Goal: Information Seeking & Learning: Learn about a topic

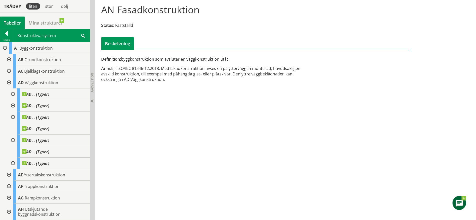
click at [9, 70] on div at bounding box center [8, 71] width 9 height 12
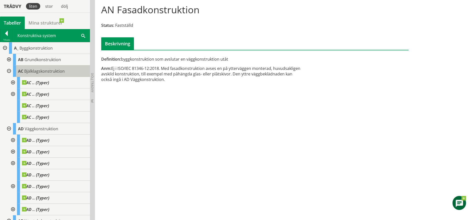
click at [58, 75] on div "AC Bjälklagskonstruktion" at bounding box center [51, 71] width 77 height 12
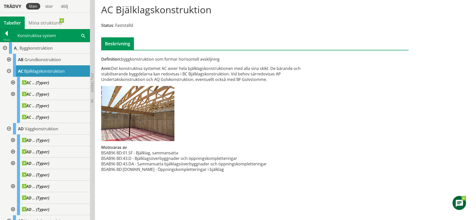
click at [12, 72] on div at bounding box center [8, 71] width 9 height 12
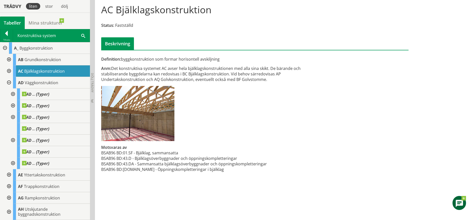
click at [10, 80] on div at bounding box center [8, 83] width 9 height 12
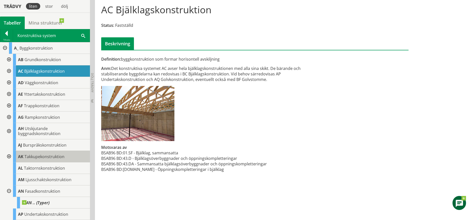
click at [19, 156] on span "AK" at bounding box center [21, 157] width 6 height 6
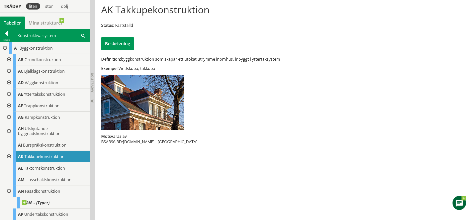
click at [9, 190] on div at bounding box center [8, 191] width 9 height 12
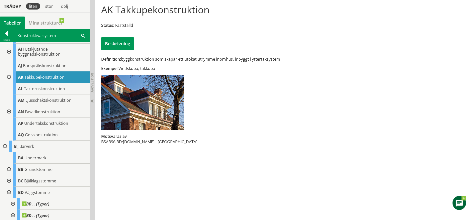
scroll to position [83, 0]
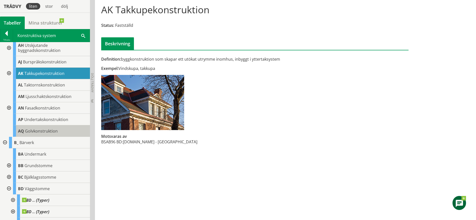
click at [44, 130] on span "Golvkonstruktion" at bounding box center [41, 131] width 33 height 6
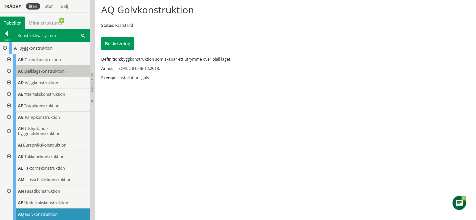
click at [32, 75] on div "AC Bjälklagskonstruktion" at bounding box center [51, 71] width 77 height 12
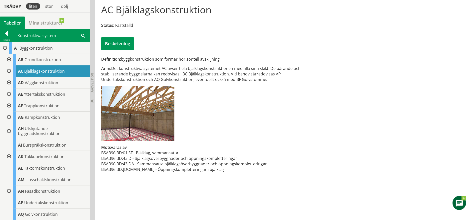
click at [10, 70] on div at bounding box center [8, 71] width 9 height 12
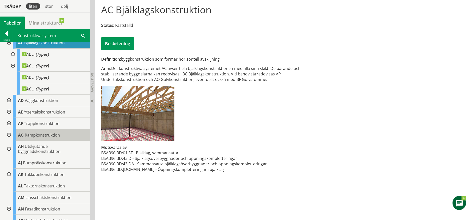
scroll to position [29, 0]
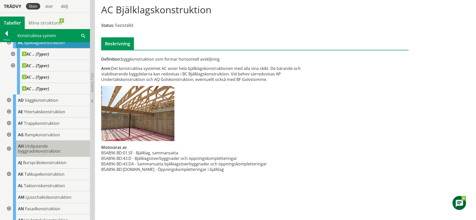
click at [50, 150] on span "Utskjutande byggnadskonstruktion" at bounding box center [39, 148] width 43 height 11
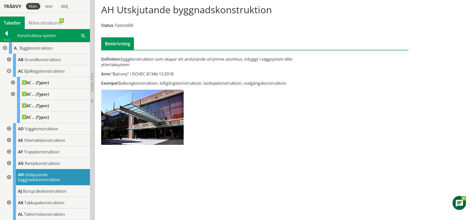
click at [3, 48] on div at bounding box center [4, 48] width 9 height 12
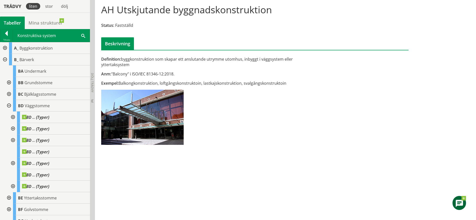
scroll to position [0, 0]
click at [8, 104] on div at bounding box center [8, 106] width 9 height 12
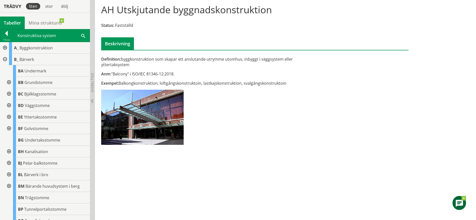
click at [10, 93] on div at bounding box center [8, 94] width 9 height 12
click at [40, 93] on span "Bjälklagsstomme" at bounding box center [40, 94] width 32 height 6
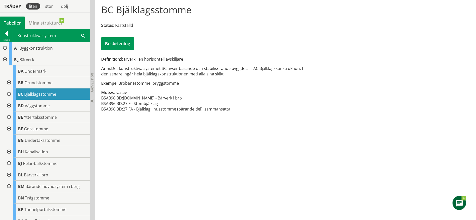
click at [6, 59] on div at bounding box center [4, 60] width 9 height 12
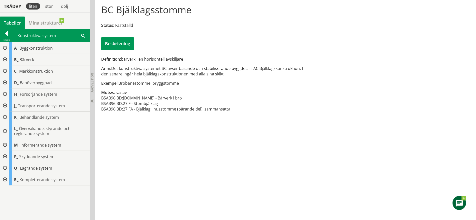
click at [5, 48] on div at bounding box center [4, 48] width 9 height 12
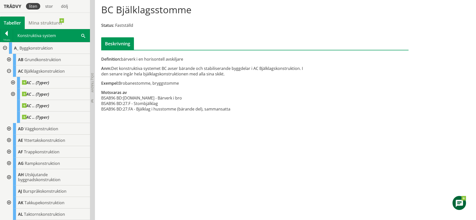
click at [9, 71] on div at bounding box center [8, 71] width 9 height 12
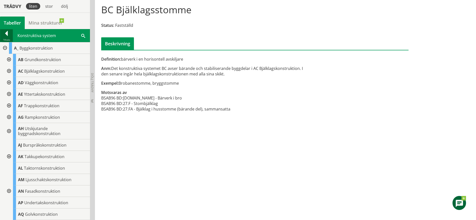
click at [5, 36] on div at bounding box center [6, 34] width 13 height 7
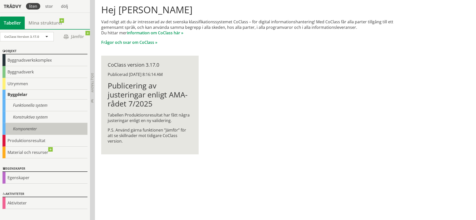
click at [32, 126] on div "Komponenter" at bounding box center [45, 129] width 85 height 12
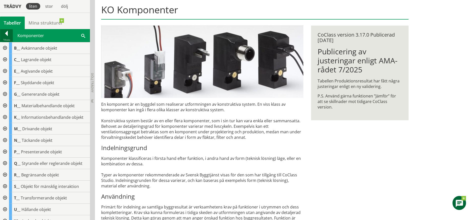
click at [7, 37] on div at bounding box center [6, 34] width 13 height 7
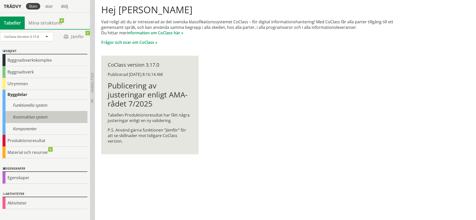
click at [50, 114] on div "Konstruktiva system" at bounding box center [45, 117] width 85 height 12
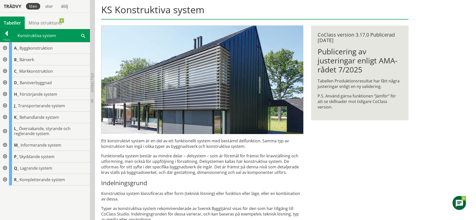
click at [5, 56] on div at bounding box center [4, 60] width 9 height 12
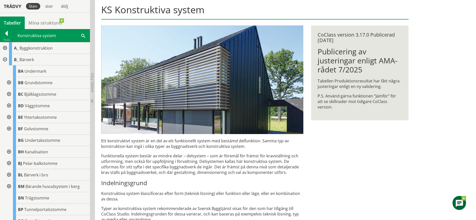
click at [10, 84] on div at bounding box center [8, 83] width 9 height 12
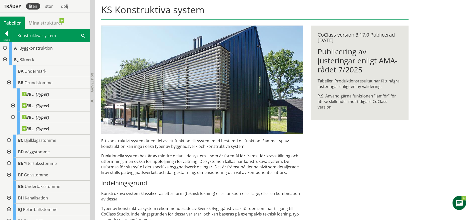
click at [10, 84] on div at bounding box center [8, 83] width 9 height 12
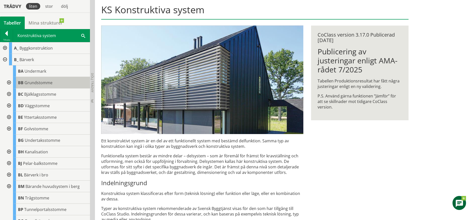
click at [32, 84] on span "Grundstomme" at bounding box center [39, 83] width 28 height 6
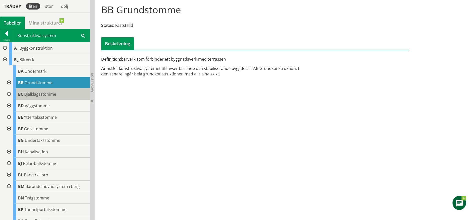
click at [47, 95] on span "Bjälklagsstomme" at bounding box center [40, 94] width 32 height 6
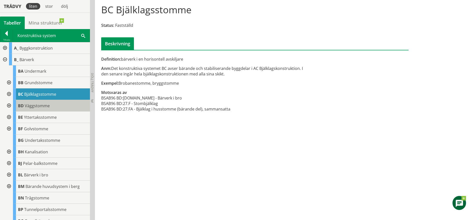
click at [52, 102] on div "BD Väggstomme" at bounding box center [51, 106] width 77 height 12
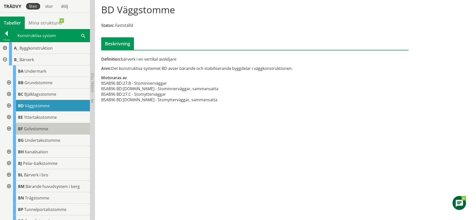
click at [52, 128] on div "BF Golvstomme" at bounding box center [51, 129] width 77 height 12
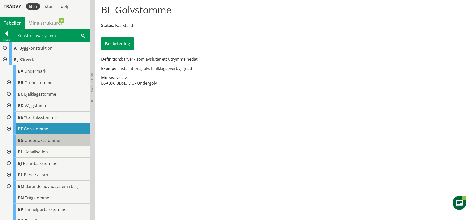
click at [52, 142] on span "Undertaksstomme" at bounding box center [43, 140] width 36 height 6
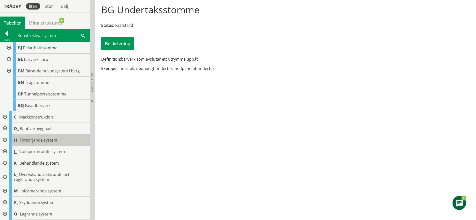
scroll to position [127, 0]
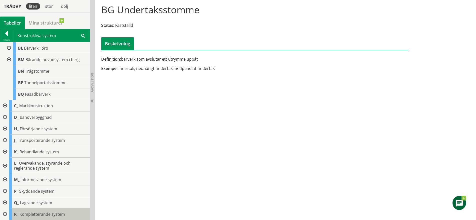
click at [52, 210] on div "R_ Kompletterande system" at bounding box center [49, 214] width 81 height 12
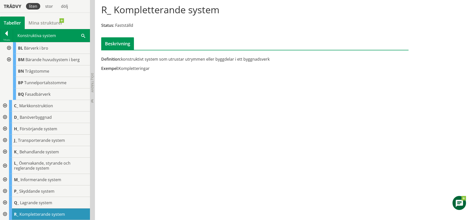
click at [4, 212] on div at bounding box center [4, 214] width 9 height 12
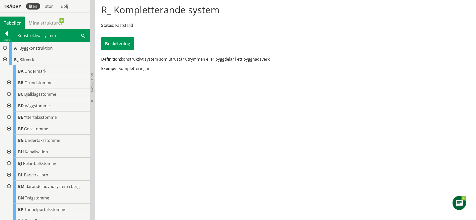
click at [5, 57] on div at bounding box center [4, 60] width 9 height 12
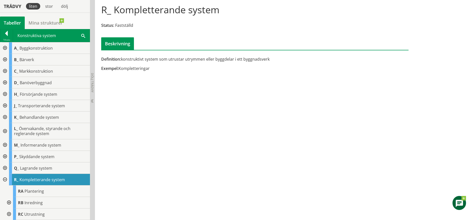
click at [6, 48] on div at bounding box center [4, 48] width 9 height 12
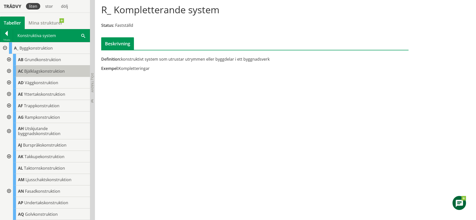
click at [51, 71] on span "Bjälklagskonstruktion" at bounding box center [44, 71] width 41 height 6
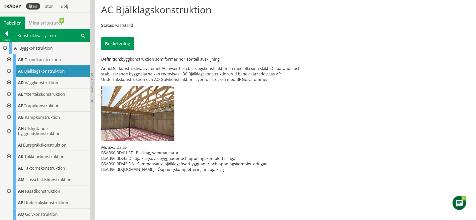
click at [10, 70] on div at bounding box center [8, 71] width 9 height 12
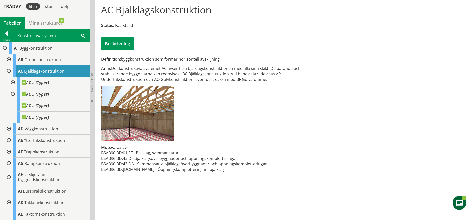
click at [10, 70] on div at bounding box center [8, 71] width 9 height 12
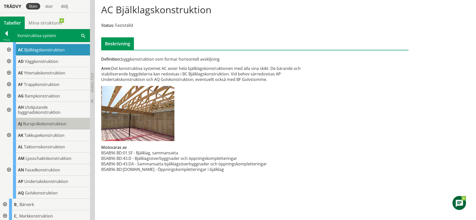
scroll to position [22, 0]
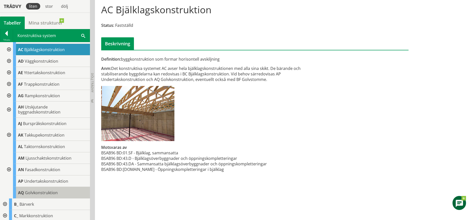
click at [52, 196] on div "AQ Golvkonstruktion" at bounding box center [51, 193] width 77 height 12
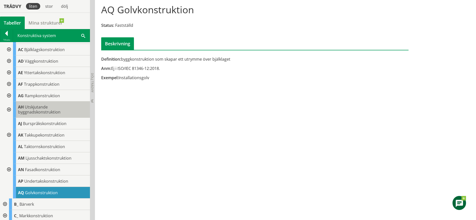
click at [52, 111] on span "Utskjutande byggnadskonstruktion" at bounding box center [39, 109] width 43 height 11
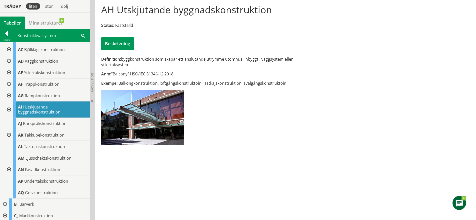
click at [9, 109] on div at bounding box center [8, 109] width 9 height 16
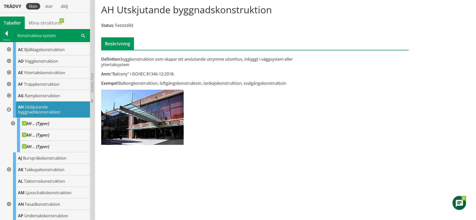
click at [9, 109] on div at bounding box center [8, 109] width 9 height 16
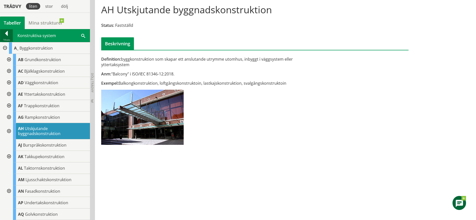
click at [5, 35] on div at bounding box center [6, 34] width 13 height 7
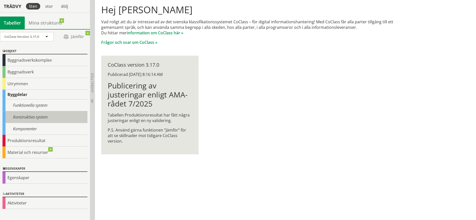
click at [25, 117] on div "Konstruktiva system" at bounding box center [45, 117] width 85 height 12
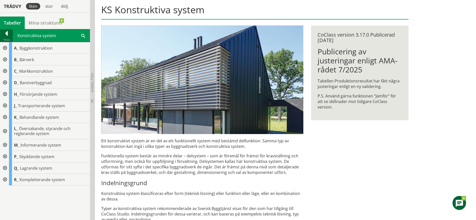
click at [9, 33] on div at bounding box center [6, 34] width 13 height 7
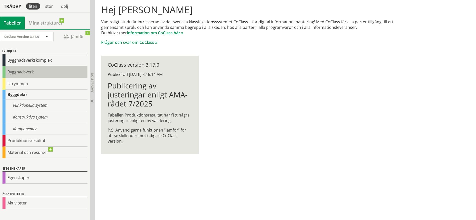
click at [32, 73] on div "Byggnadsverk" at bounding box center [45, 72] width 85 height 12
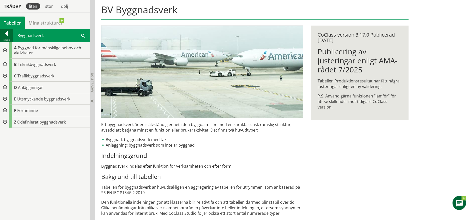
click at [6, 34] on div at bounding box center [6, 34] width 13 height 7
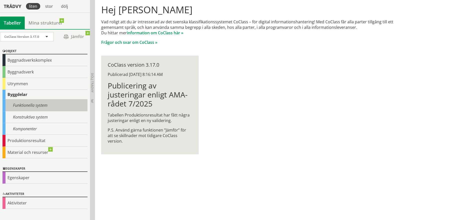
click at [33, 110] on div "Funktionella system" at bounding box center [45, 105] width 85 height 12
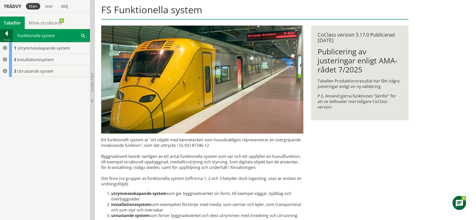
click at [7, 35] on div at bounding box center [6, 34] width 13 height 7
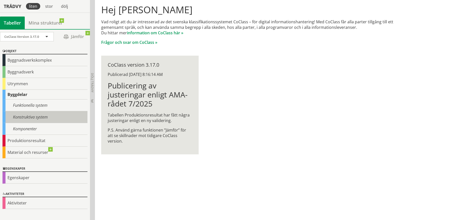
click at [31, 115] on div "Konstruktiva system" at bounding box center [45, 117] width 85 height 12
click at [47, 118] on div "Konstruktiva system" at bounding box center [45, 117] width 85 height 12
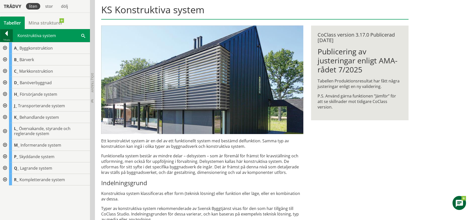
click at [5, 37] on div at bounding box center [6, 34] width 13 height 7
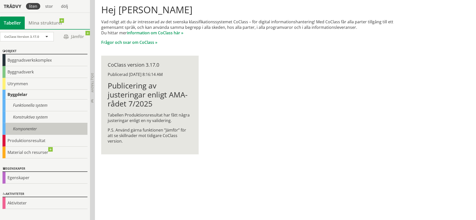
click at [35, 130] on div "Komponenter" at bounding box center [45, 129] width 85 height 12
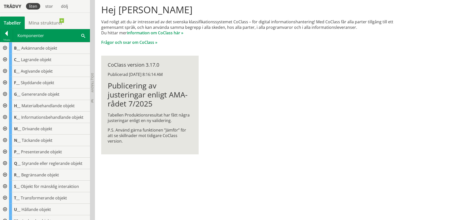
scroll to position [46, 0]
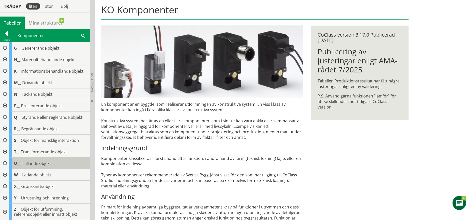
click at [25, 160] on span "Hållande objekt" at bounding box center [37, 163] width 30 height 6
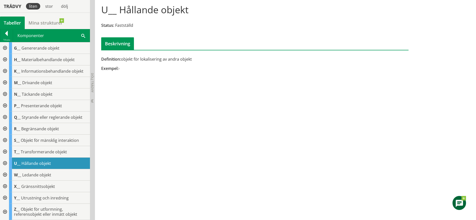
click at [8, 161] on div at bounding box center [4, 163] width 9 height 12
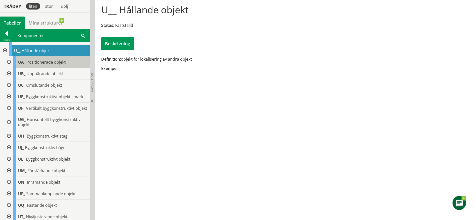
scroll to position [159, 0]
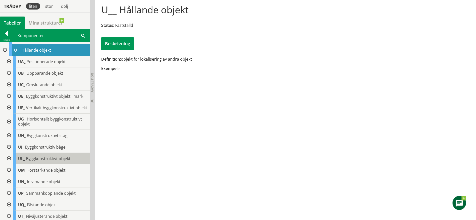
click at [60, 161] on span "Byggkonstruktivt objekt" at bounding box center [48, 159] width 45 height 6
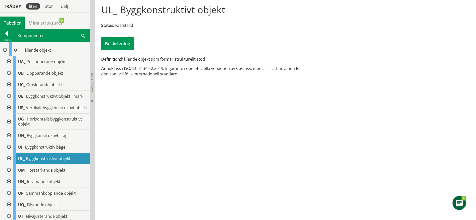
click at [9, 161] on div at bounding box center [8, 159] width 9 height 12
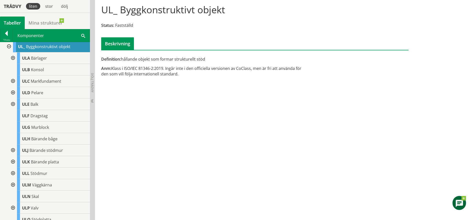
scroll to position [271, 0]
click at [55, 164] on span "Bärande platta" at bounding box center [45, 162] width 28 height 6
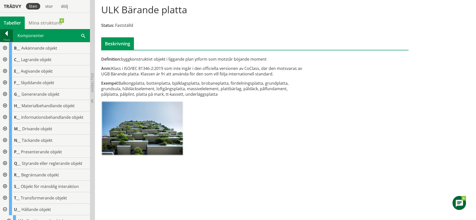
click at [6, 36] on div at bounding box center [6, 34] width 13 height 7
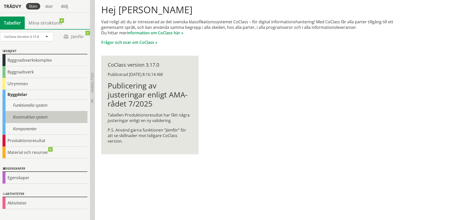
click at [41, 116] on div "Konstruktiva system" at bounding box center [45, 117] width 85 height 12
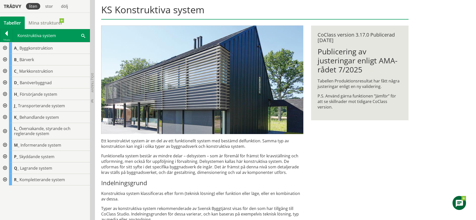
click at [6, 45] on div at bounding box center [4, 48] width 9 height 12
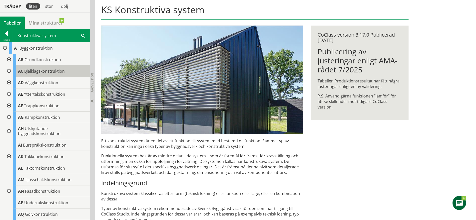
click at [52, 71] on span "Bjälklagskonstruktion" at bounding box center [44, 71] width 41 height 6
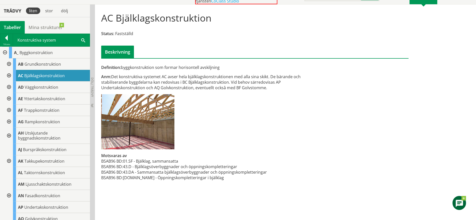
scroll to position [43, 0]
click at [3, 54] on div at bounding box center [4, 53] width 9 height 12
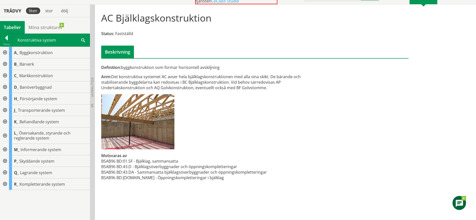
click at [5, 76] on div at bounding box center [4, 76] width 9 height 12
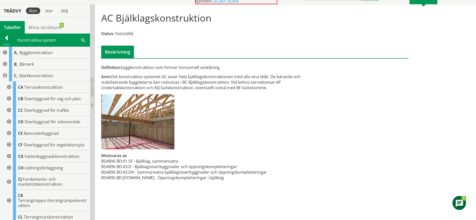
click at [11, 86] on div at bounding box center [8, 87] width 9 height 12
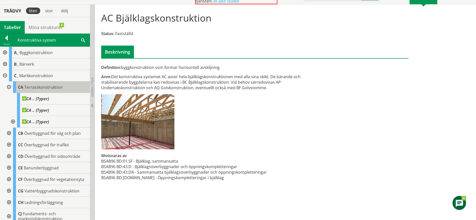
click at [36, 84] on span "Terrasskonstruktion" at bounding box center [43, 87] width 39 height 6
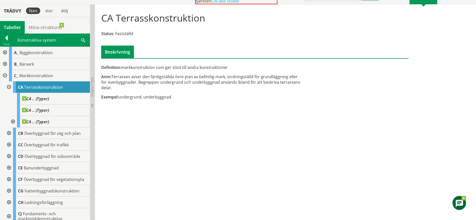
click at [3, 75] on div at bounding box center [4, 76] width 9 height 12
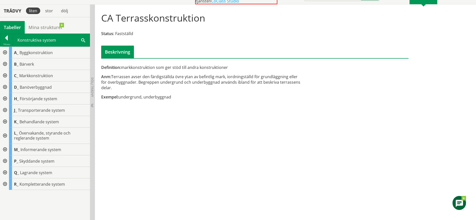
click at [4, 63] on div at bounding box center [4, 64] width 9 height 12
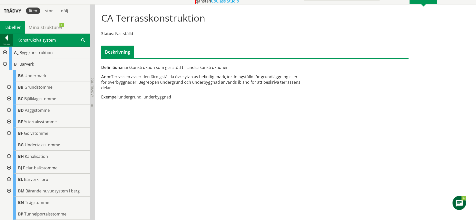
click at [6, 36] on div at bounding box center [6, 38] width 13 height 7
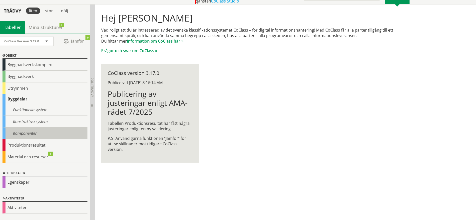
click at [34, 133] on div "Komponenter" at bounding box center [45, 133] width 85 height 12
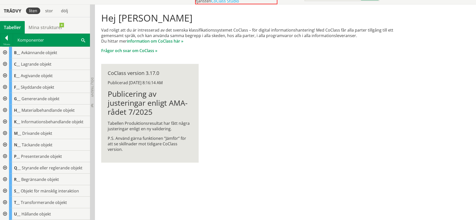
scroll to position [51, 0]
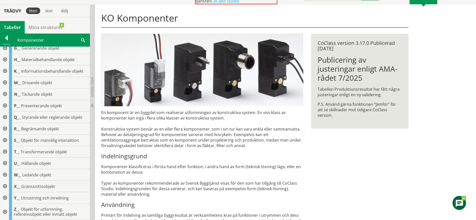
click at [4, 163] on div at bounding box center [4, 163] width 9 height 12
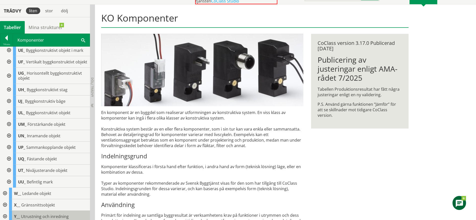
scroll to position [210, 0]
click at [7, 117] on div at bounding box center [8, 113] width 9 height 12
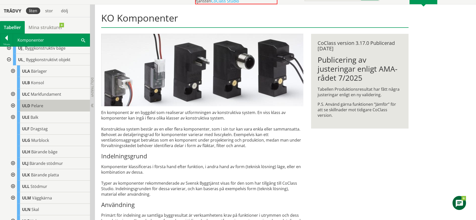
scroll to position [263, 0]
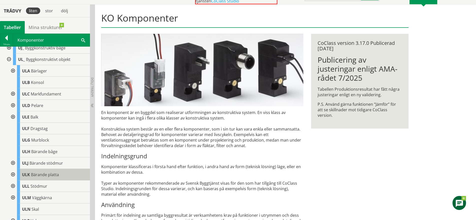
click at [48, 177] on span "Bärande platta" at bounding box center [45, 175] width 28 height 6
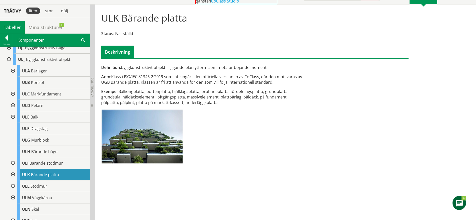
click at [152, 163] on img at bounding box center [142, 136] width 82 height 55
click at [13, 178] on div at bounding box center [12, 175] width 9 height 12
click at [13, 177] on div at bounding box center [12, 175] width 9 height 12
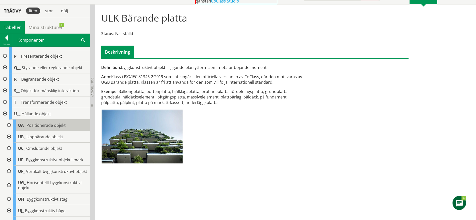
scroll to position [100, 0]
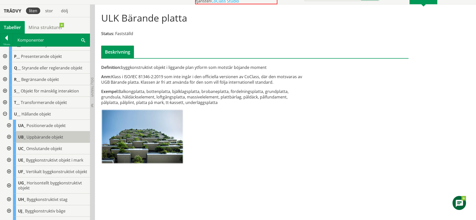
click at [47, 142] on div "UB_ Uppbärande objekt" at bounding box center [51, 137] width 77 height 12
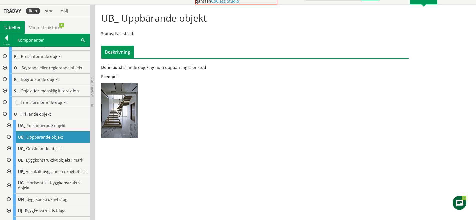
click at [8, 135] on div at bounding box center [8, 137] width 9 height 12
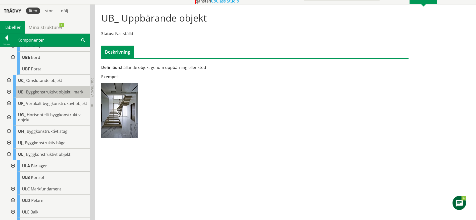
scroll to position [247, 0]
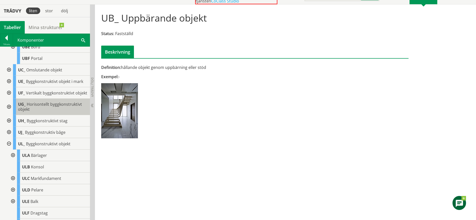
click at [50, 109] on span "Horisontellt byggkonstruktivt objekt" at bounding box center [50, 106] width 64 height 11
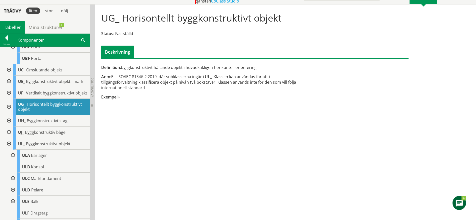
click at [11, 111] on div at bounding box center [8, 107] width 9 height 16
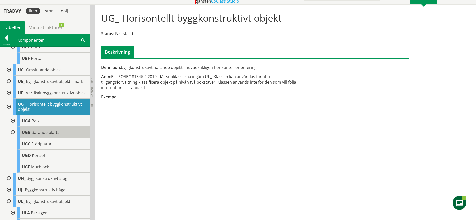
click at [50, 135] on span "Bärande platta" at bounding box center [46, 132] width 28 height 6
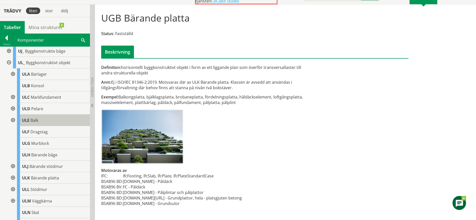
scroll to position [386, 0]
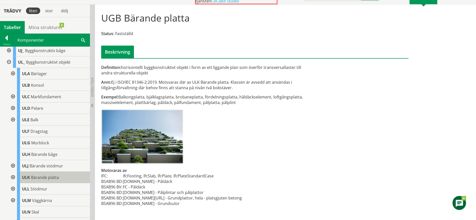
click at [38, 180] on span "Bärande platta" at bounding box center [45, 177] width 28 height 6
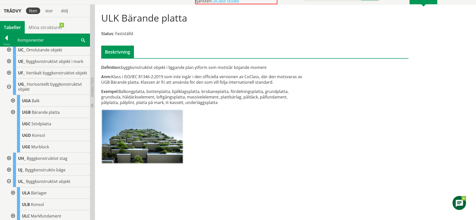
scroll to position [263, 0]
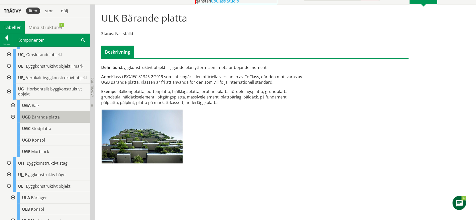
click at [65, 123] on div "UGB Bärande platta" at bounding box center [53, 117] width 73 height 12
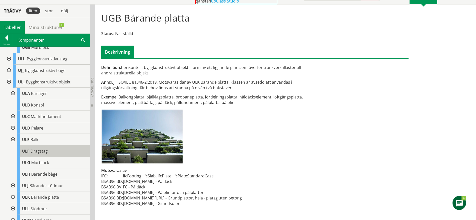
scroll to position [367, 0]
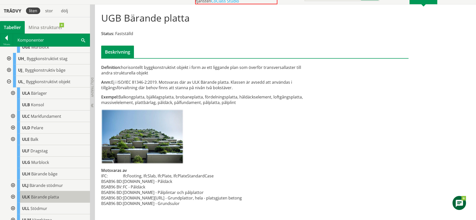
click at [36, 199] on span "Bärande platta" at bounding box center [45, 197] width 28 height 6
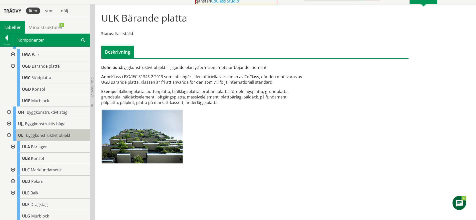
scroll to position [279, 0]
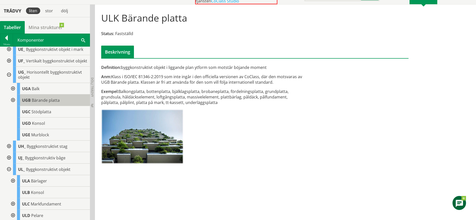
click at [50, 103] on span "Bärande platta" at bounding box center [46, 100] width 28 height 6
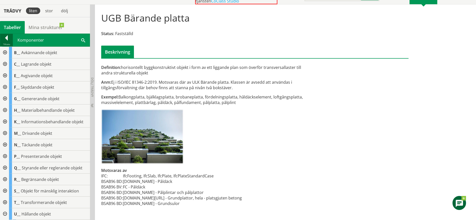
click at [8, 37] on div at bounding box center [6, 38] width 13 height 7
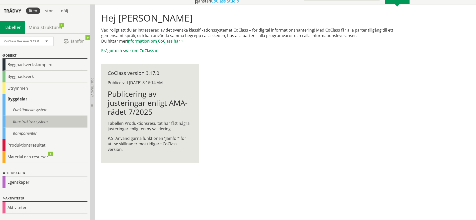
click at [40, 116] on div "Konstruktiva system" at bounding box center [45, 122] width 85 height 12
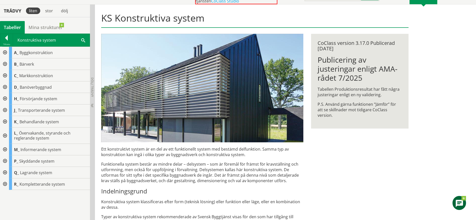
click at [4, 51] on div at bounding box center [4, 53] width 9 height 12
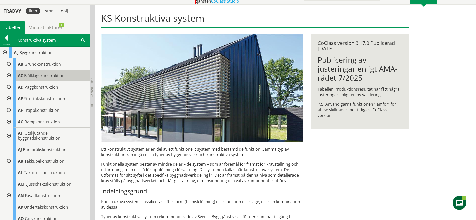
click at [62, 76] on span "Bjälklagskonstruktion" at bounding box center [44, 76] width 41 height 6
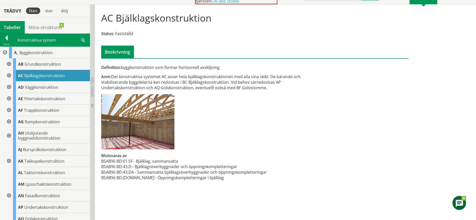
click at [8, 74] on div at bounding box center [8, 76] width 9 height 12
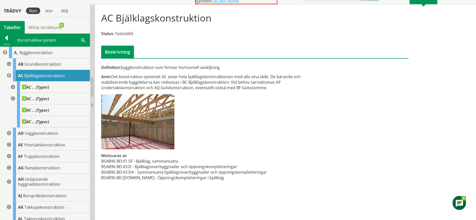
click at [3, 54] on div at bounding box center [4, 53] width 9 height 12
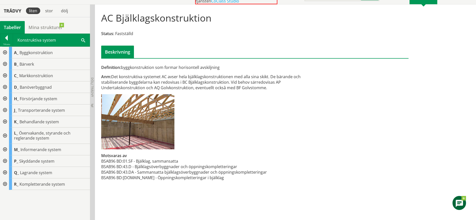
click at [4, 62] on div at bounding box center [4, 64] width 9 height 12
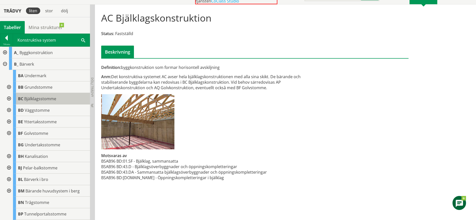
click at [47, 97] on span "Bjälklagsstomme" at bounding box center [40, 99] width 32 height 6
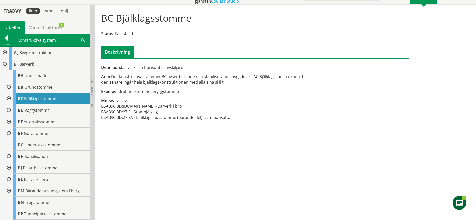
click at [6, 52] on div at bounding box center [4, 53] width 9 height 12
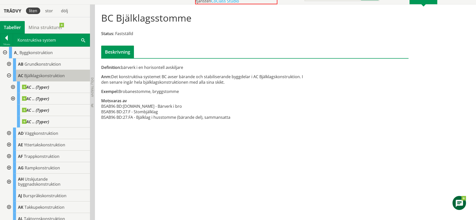
click at [33, 75] on span "Bjälklagskonstruktion" at bounding box center [44, 76] width 41 height 6
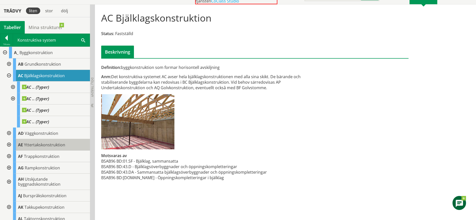
click at [55, 142] on span "Yttertakskonstruktion" at bounding box center [44, 145] width 41 height 6
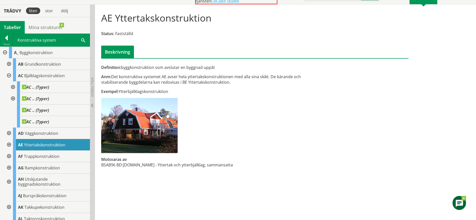
click at [8, 143] on div at bounding box center [8, 145] width 9 height 12
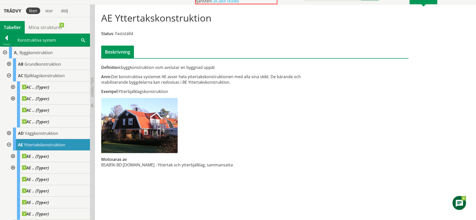
click at [8, 143] on div at bounding box center [8, 145] width 9 height 12
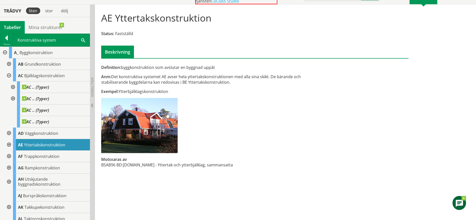
click at [10, 74] on div at bounding box center [8, 76] width 9 height 12
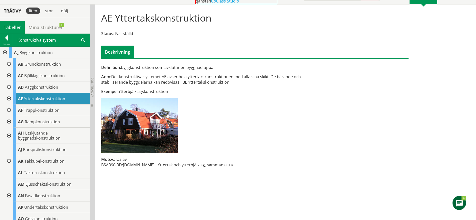
click at [5, 52] on div at bounding box center [4, 53] width 9 height 12
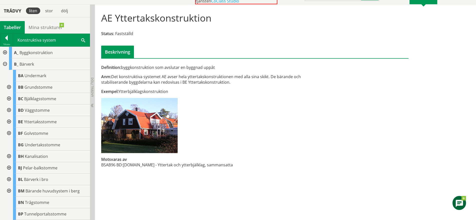
click at [4, 63] on div at bounding box center [4, 64] width 9 height 12
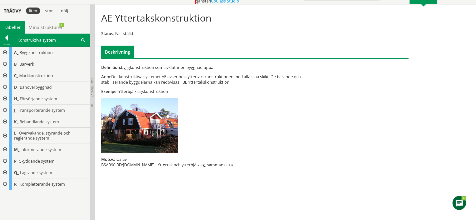
click at [5, 182] on div at bounding box center [4, 184] width 9 height 12
click at [5, 53] on div at bounding box center [4, 53] width 9 height 12
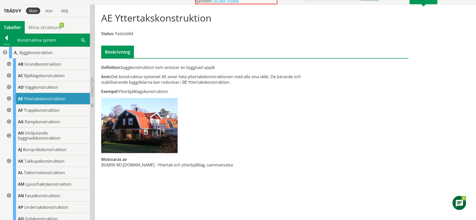
click at [8, 98] on div at bounding box center [8, 99] width 9 height 12
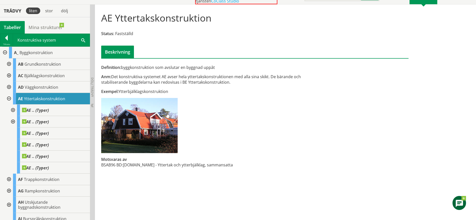
click at [8, 98] on div at bounding box center [8, 99] width 9 height 12
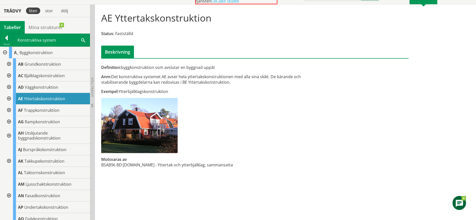
click at [9, 77] on div at bounding box center [8, 76] width 9 height 12
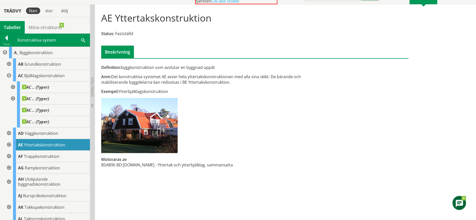
click at [9, 77] on div at bounding box center [8, 76] width 9 height 12
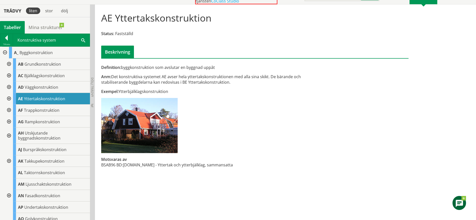
click at [6, 51] on div at bounding box center [4, 53] width 9 height 12
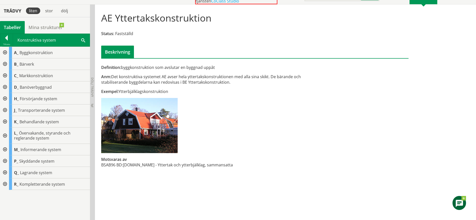
click at [5, 67] on div at bounding box center [4, 64] width 9 height 12
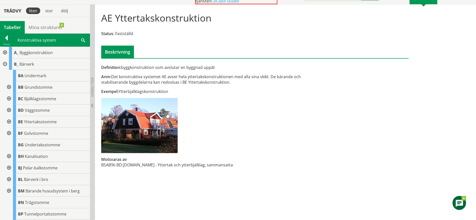
click at [6, 63] on div at bounding box center [4, 64] width 9 height 12
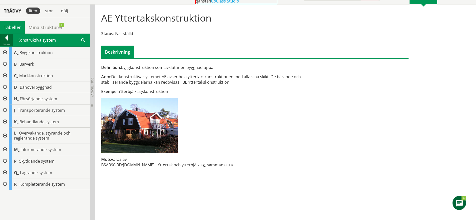
click at [6, 37] on div at bounding box center [6, 38] width 13 height 7
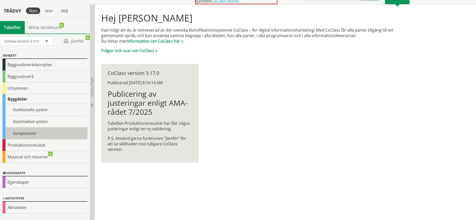
click at [28, 135] on div "Komponenter" at bounding box center [45, 133] width 85 height 12
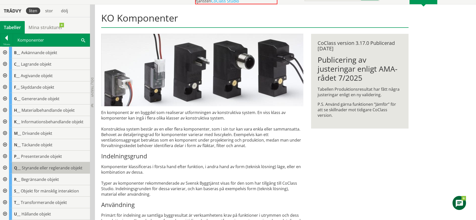
scroll to position [51, 0]
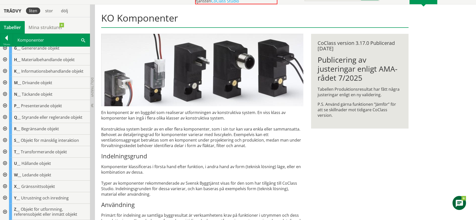
click at [3, 164] on div at bounding box center [4, 163] width 9 height 12
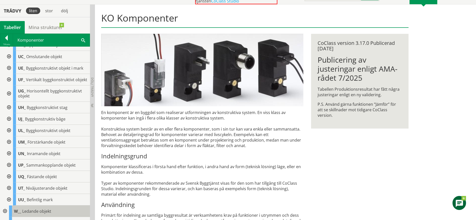
scroll to position [192, 0]
click at [9, 97] on div at bounding box center [8, 93] width 9 height 16
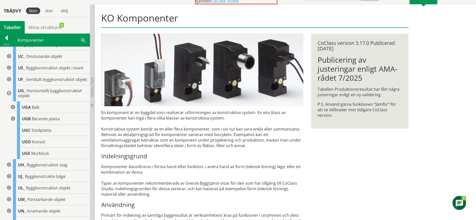
click at [10, 97] on div at bounding box center [8, 93] width 9 height 16
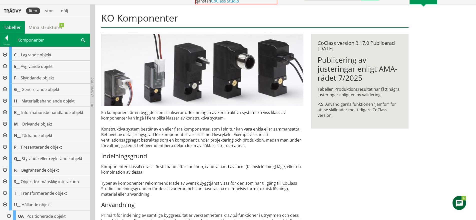
scroll to position [9, 0]
click at [5, 203] on div at bounding box center [4, 205] width 9 height 12
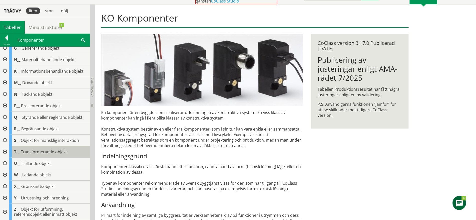
scroll to position [0, 0]
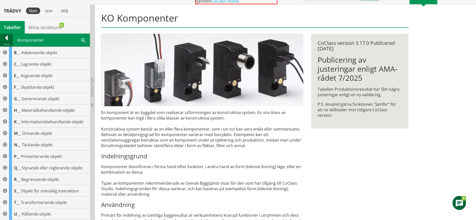
click at [8, 40] on div at bounding box center [6, 38] width 13 height 7
